Goal: Transaction & Acquisition: Purchase product/service

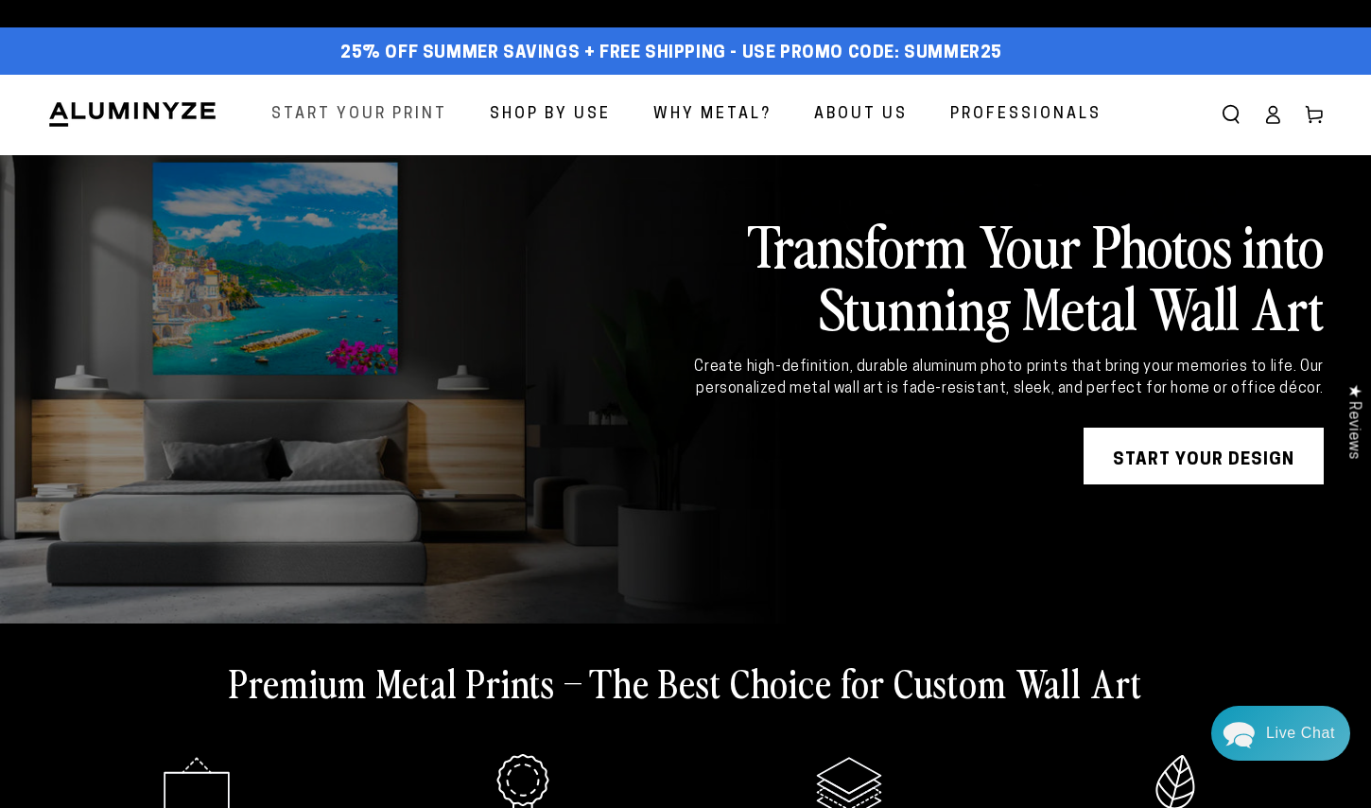
click at [399, 121] on span "Start Your Print" at bounding box center [359, 114] width 176 height 27
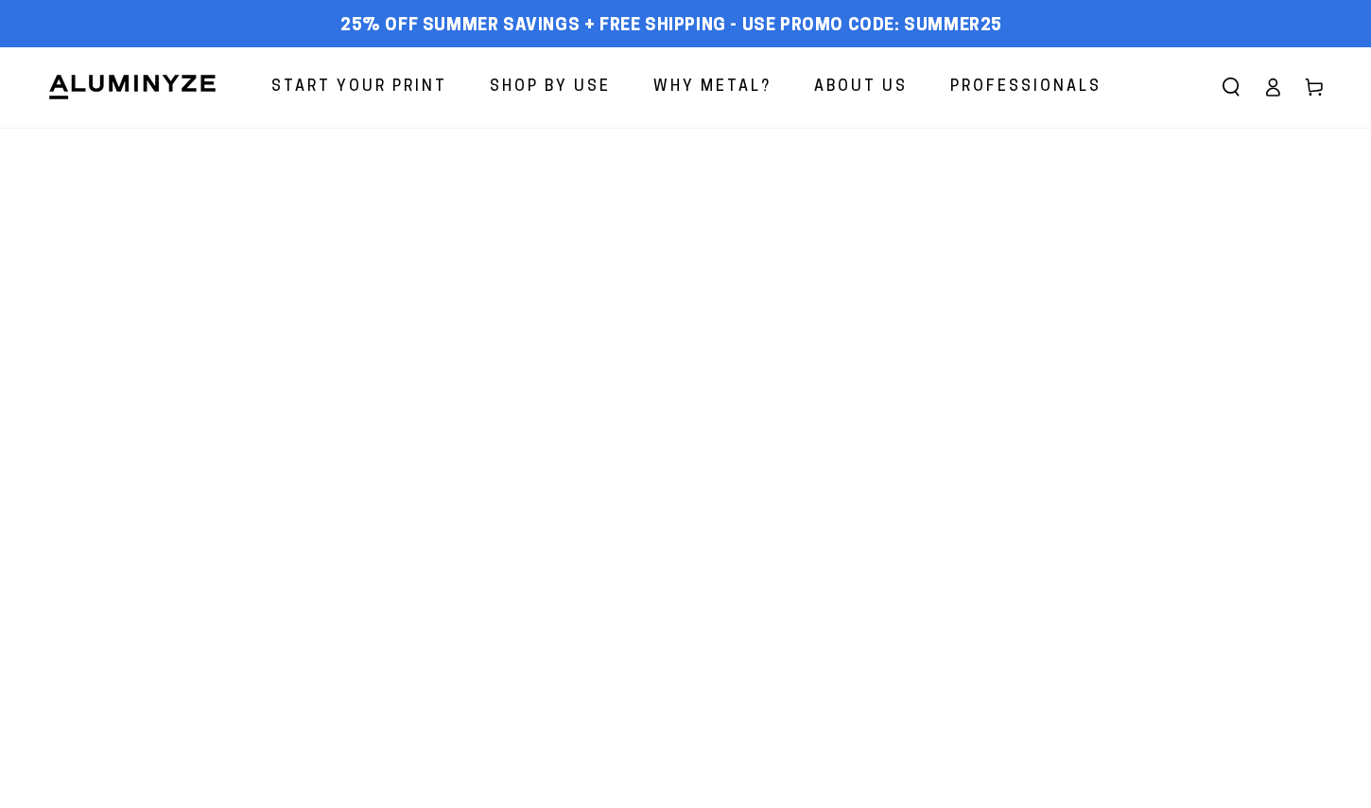
select select "**********"
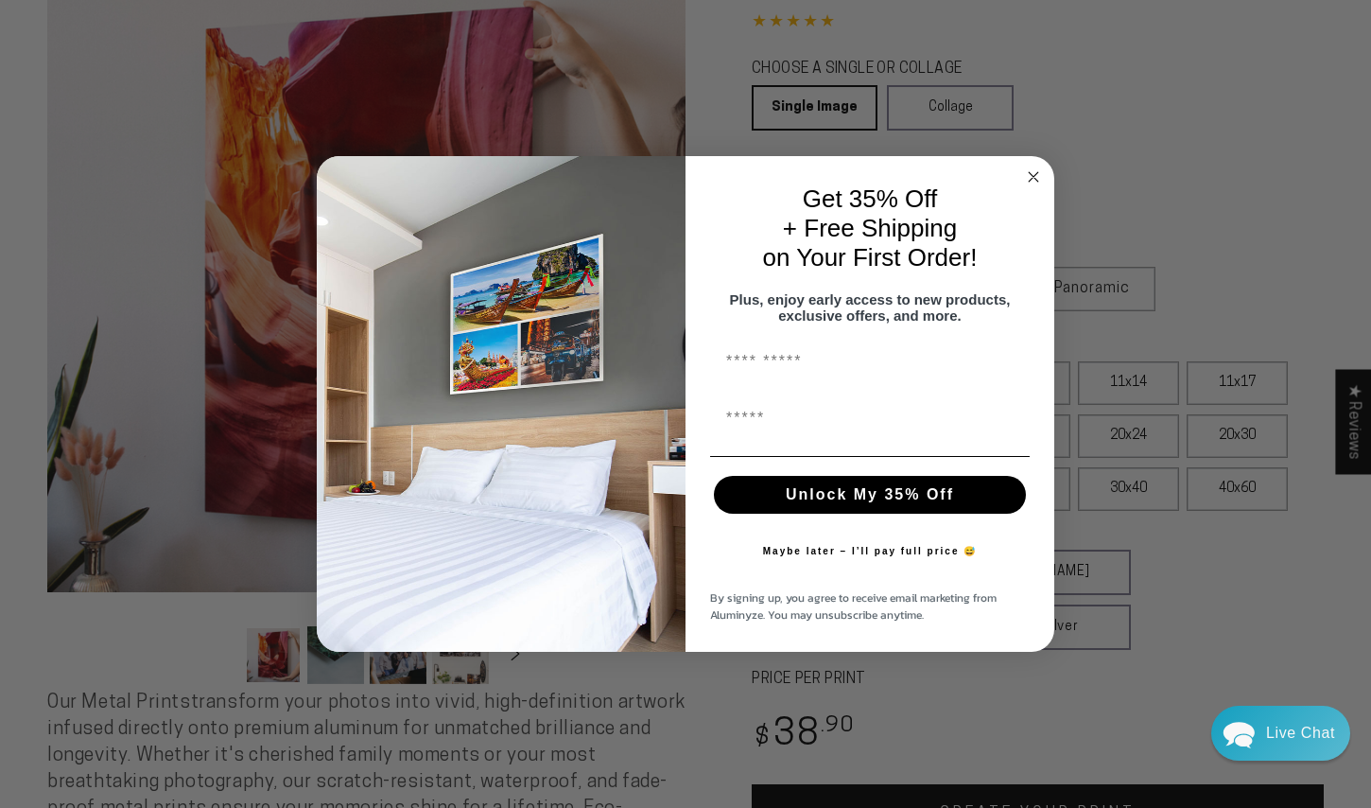
click at [1033, 166] on circle "Close dialog" at bounding box center [1034, 177] width 22 height 22
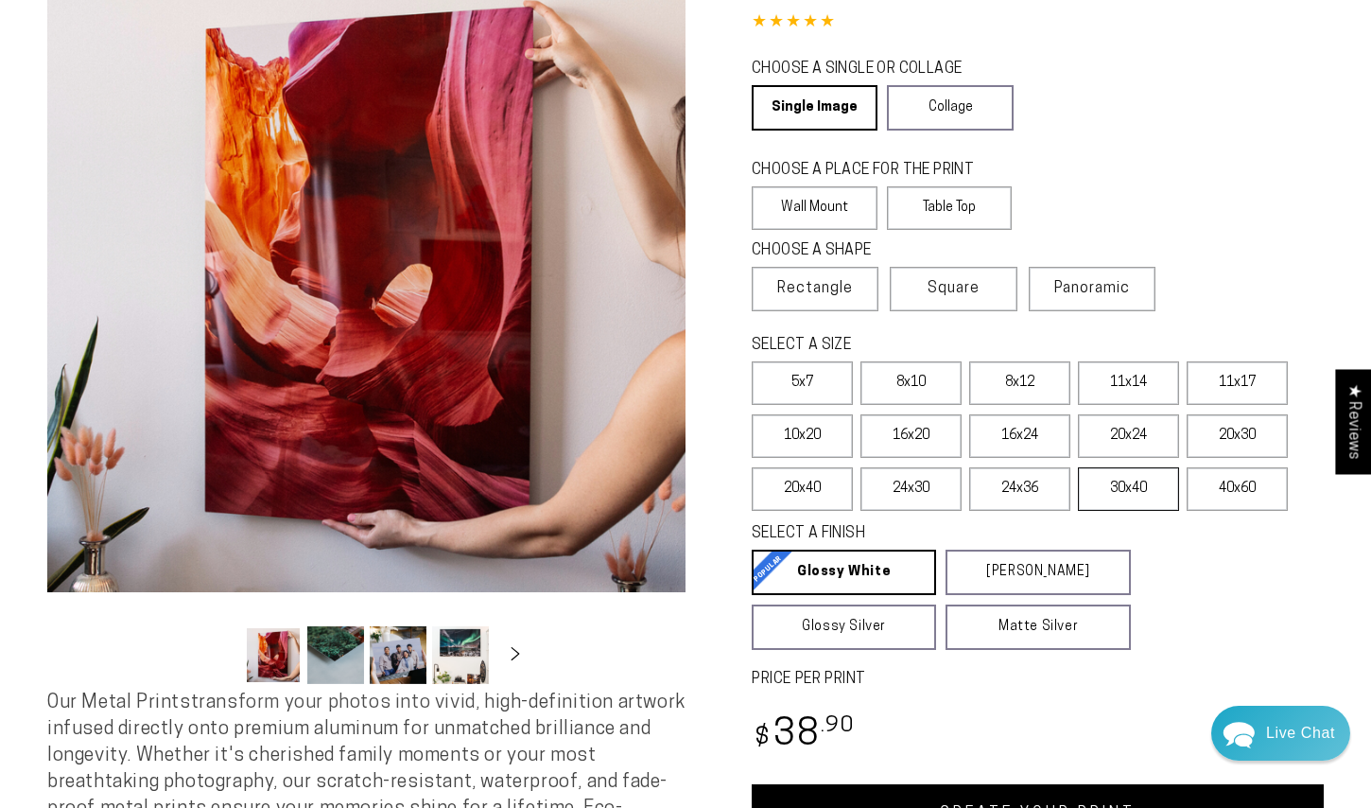
click at [1123, 486] on label "30x40" at bounding box center [1128, 488] width 101 height 43
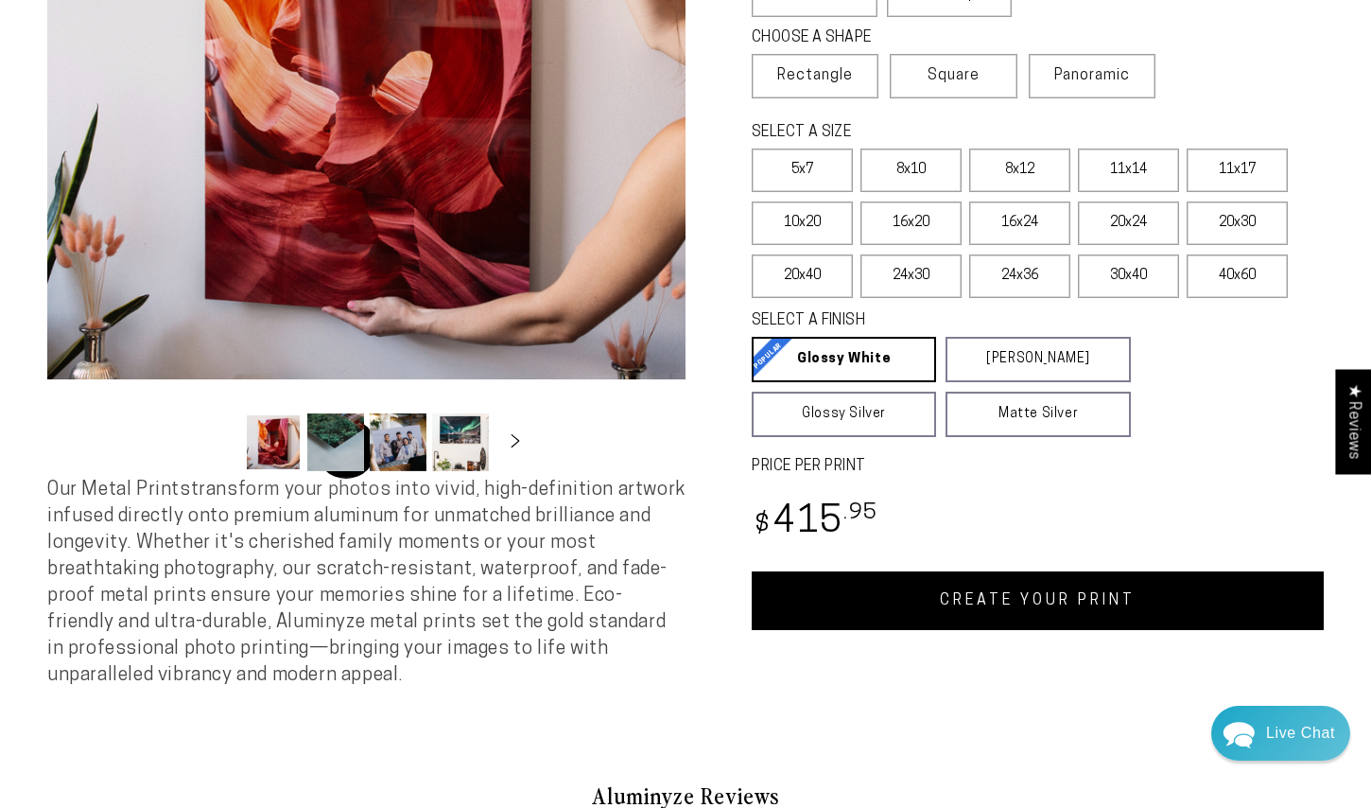
scroll to position [391, 0]
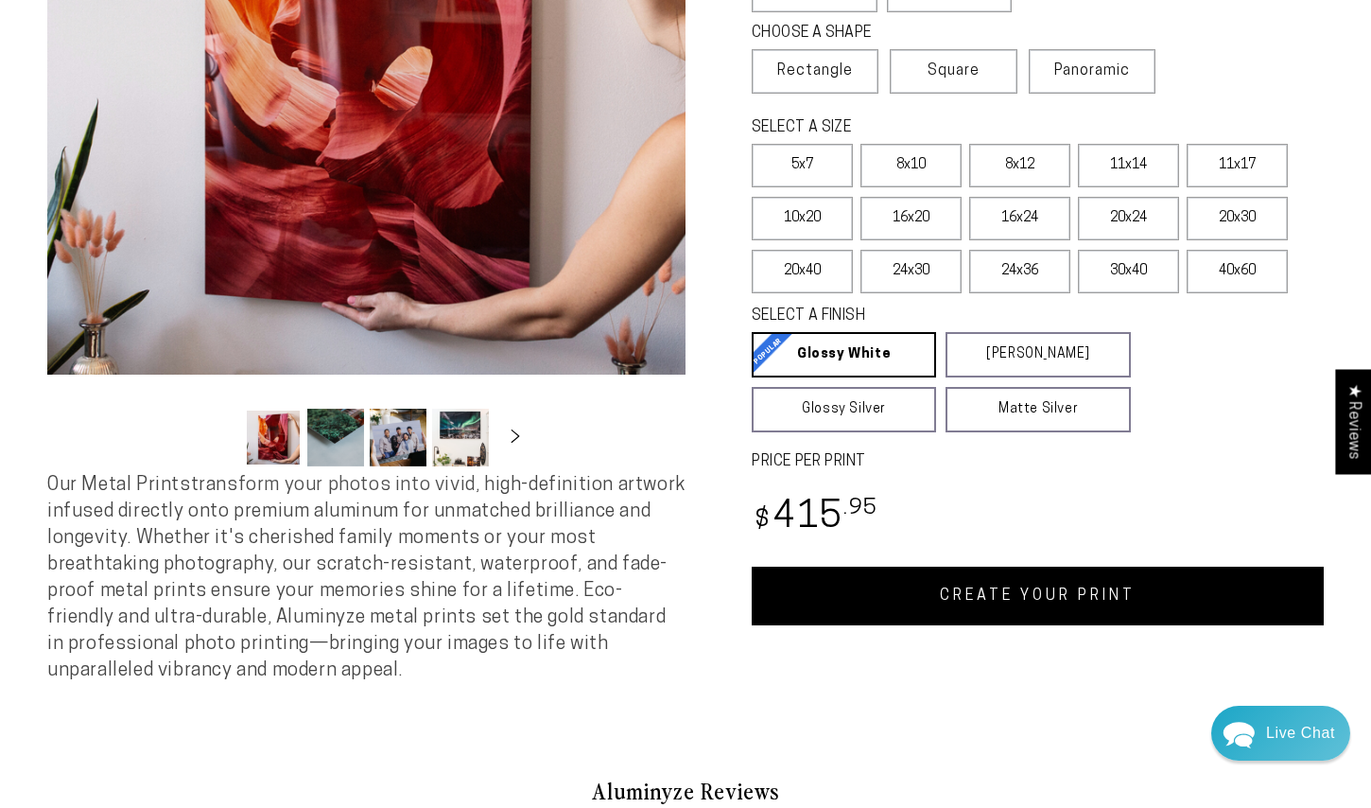
click at [925, 594] on link "CREATE YOUR PRINT" at bounding box center [1038, 595] width 572 height 59
